Goal: Task Accomplishment & Management: Manage account settings

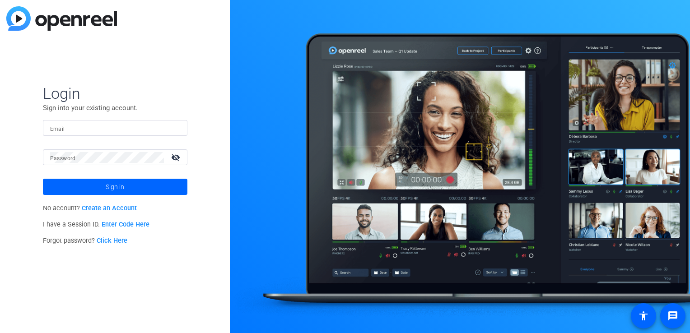
drag, startPoint x: 114, startPoint y: 125, endPoint x: 80, endPoint y: 133, distance: 34.7
click at [114, 125] on input "Email" at bounding box center [115, 128] width 130 height 11
paste input "[EMAIL_ADDRESS][PERSON_NAME][DOMAIN_NAME]"
type input "[EMAIL_ADDRESS][PERSON_NAME][DOMAIN_NAME]"
click at [134, 163] on div at bounding box center [107, 157] width 114 height 16
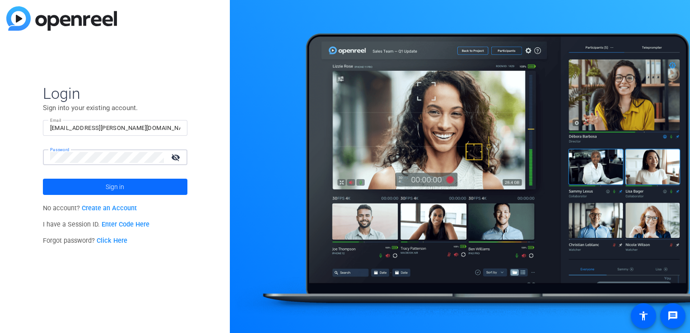
click at [117, 190] on span "Sign in" at bounding box center [115, 187] width 19 height 23
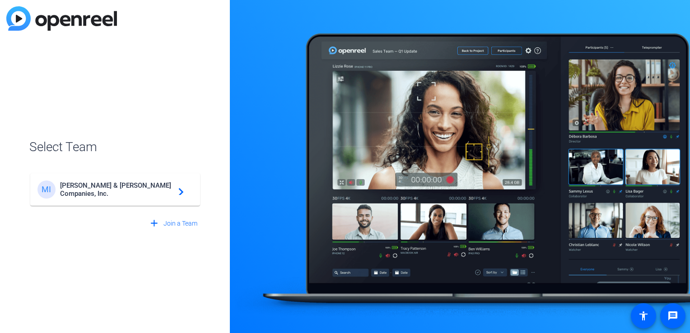
click at [118, 188] on span "[PERSON_NAME] & [PERSON_NAME] Companies, Inc." at bounding box center [116, 189] width 113 height 16
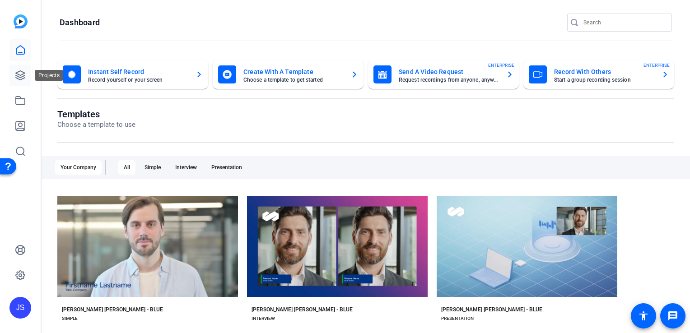
click at [21, 75] on icon at bounding box center [20, 75] width 11 height 11
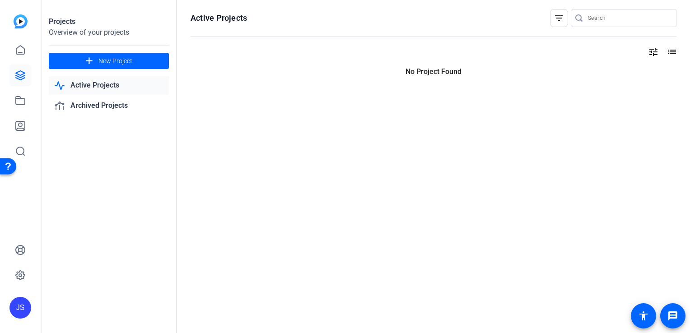
click at [98, 91] on link "Active Projects" at bounding box center [109, 85] width 120 height 19
click at [98, 104] on link "Archived Projects" at bounding box center [109, 106] width 120 height 19
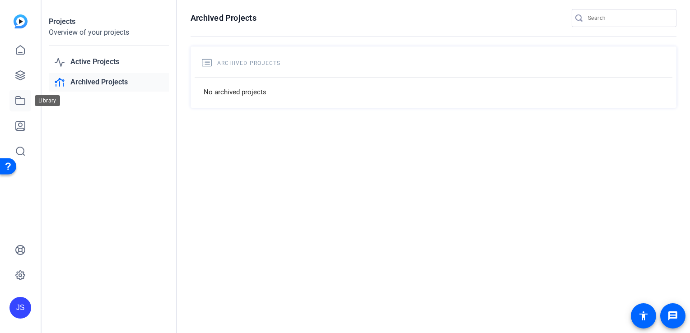
click at [23, 102] on icon at bounding box center [20, 100] width 11 height 11
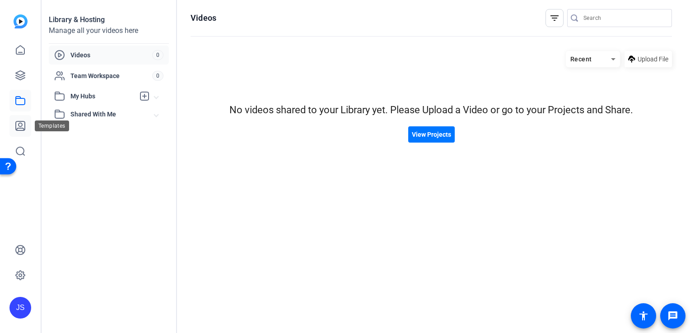
click at [23, 125] on icon at bounding box center [20, 125] width 11 height 11
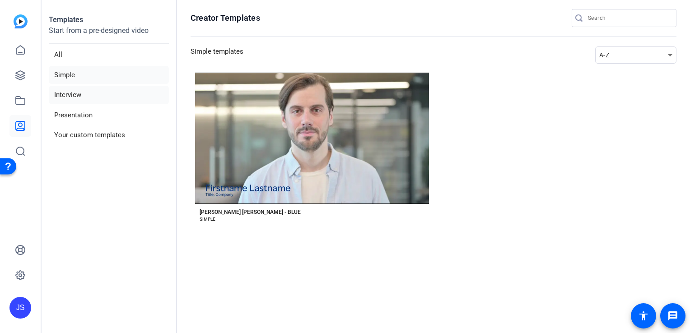
click at [70, 93] on li "Interview" at bounding box center [109, 95] width 120 height 19
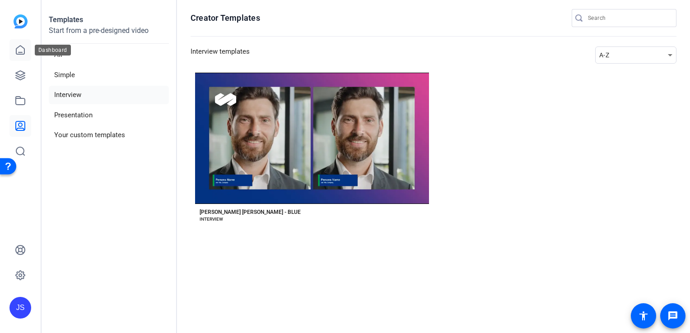
click at [22, 48] on icon at bounding box center [20, 50] width 11 height 11
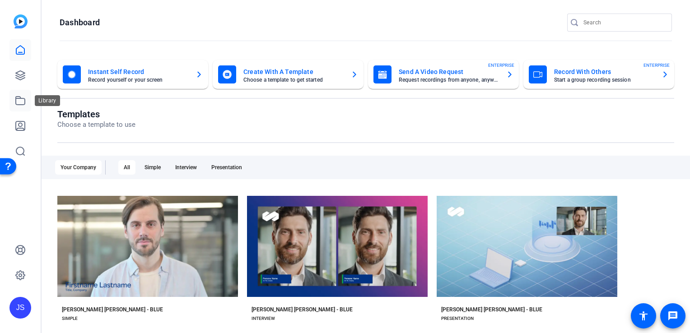
click at [21, 102] on icon at bounding box center [20, 100] width 11 height 11
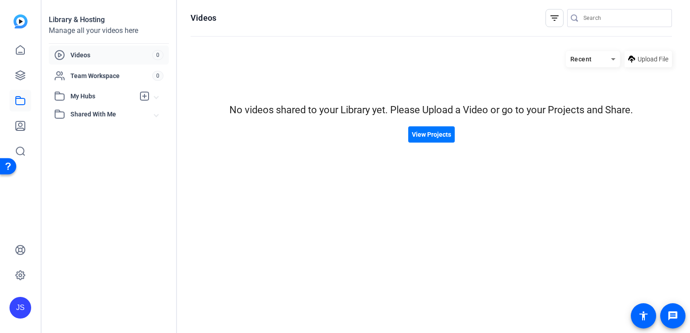
click at [20, 303] on div "JS" at bounding box center [20, 308] width 22 height 22
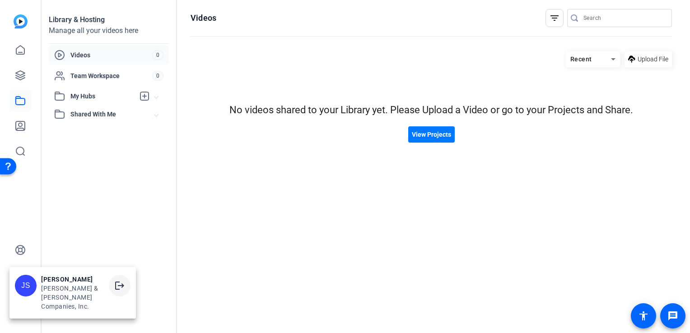
click at [124, 291] on mat-icon "logout" at bounding box center [119, 285] width 11 height 11
